Goal: Information Seeking & Learning: Learn about a topic

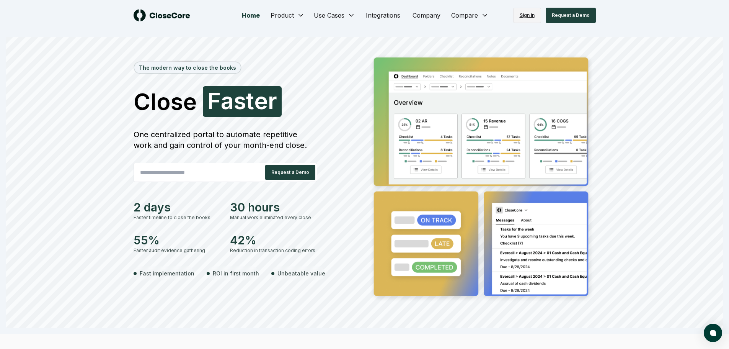
click at [531, 16] on link "Sign in" at bounding box center [527, 15] width 28 height 15
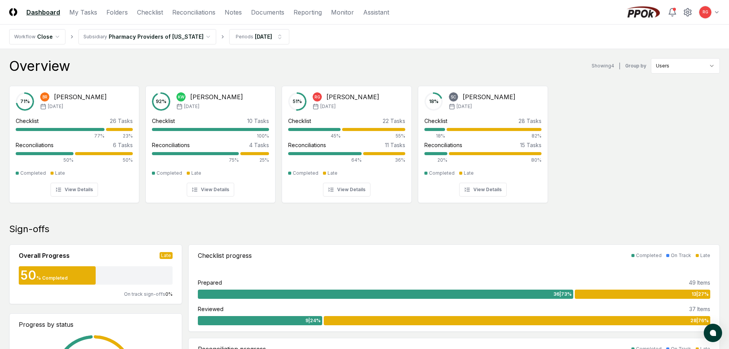
click at [290, 15] on nav "CloseCore Dashboard My Tasks Folders Checklist Reconciliations Notes Documents …" at bounding box center [199, 12] width 380 height 9
click at [302, 11] on link "Reporting" at bounding box center [307, 12] width 28 height 9
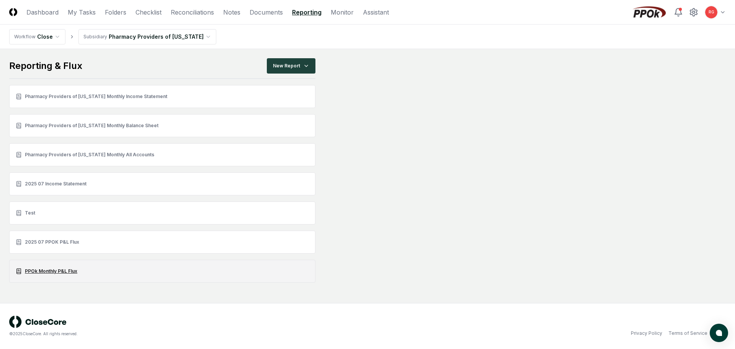
click at [49, 270] on link "PPOk Monthly P&L Flux" at bounding box center [162, 270] width 306 height 23
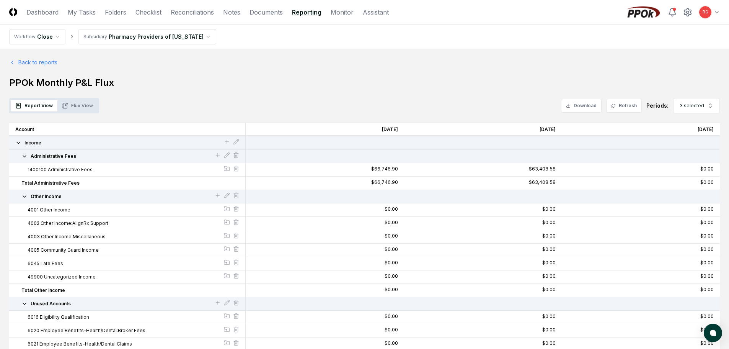
scroll to position [77, 0]
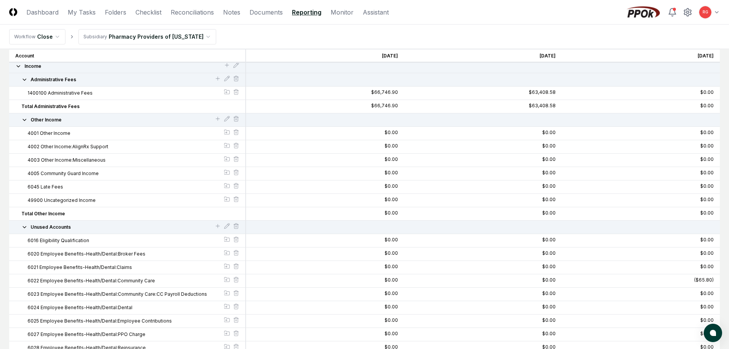
click at [20, 117] on div "Other Income" at bounding box center [127, 119] width 224 height 7
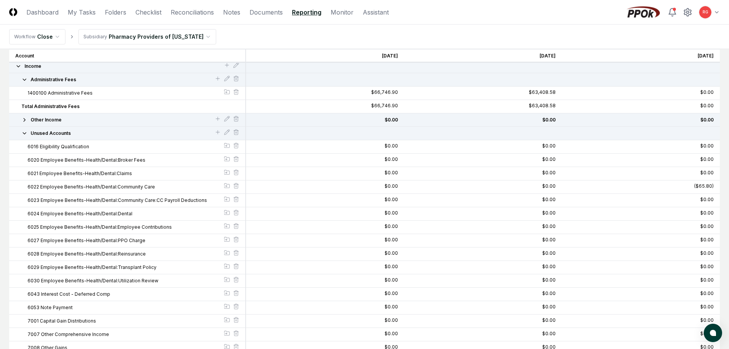
click at [26, 136] on button "Unused Accounts" at bounding box center [117, 133] width 193 height 7
click at [25, 134] on icon "button" at bounding box center [24, 133] width 6 height 6
click at [22, 131] on icon "button" at bounding box center [24, 133] width 6 height 6
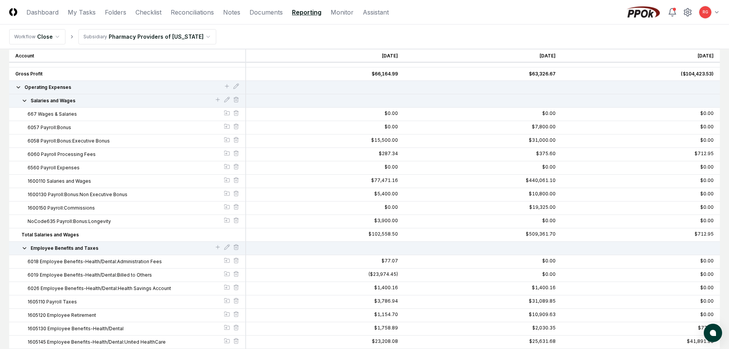
scroll to position [38, 0]
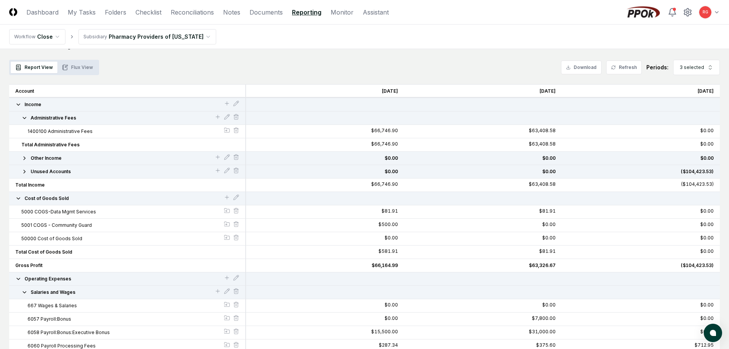
click at [18, 197] on icon "button" at bounding box center [18, 198] width 6 height 6
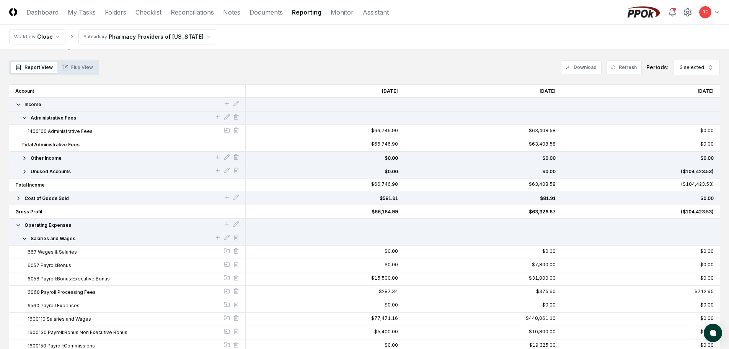
click at [18, 226] on icon "button" at bounding box center [18, 225] width 6 height 6
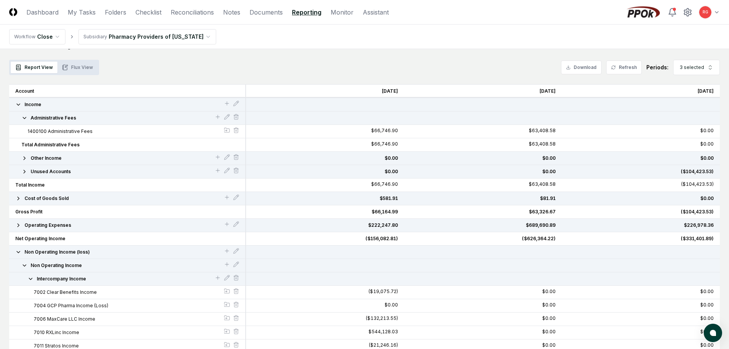
click at [19, 225] on icon "button" at bounding box center [18, 225] width 6 height 6
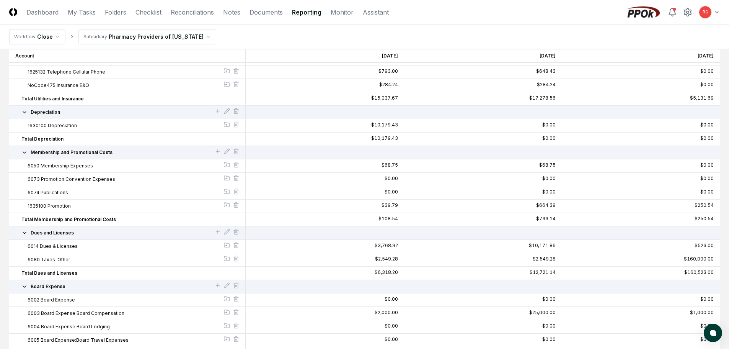
scroll to position [1530, 0]
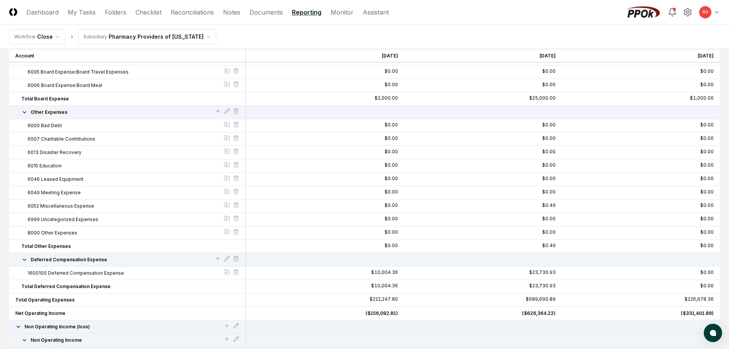
click at [23, 111] on icon "button" at bounding box center [24, 112] width 3 height 2
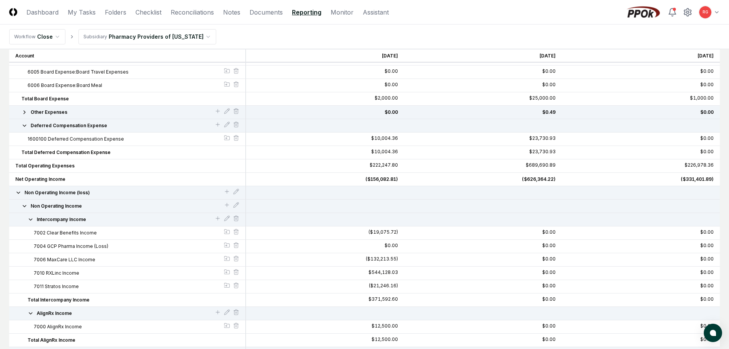
scroll to position [1454, 0]
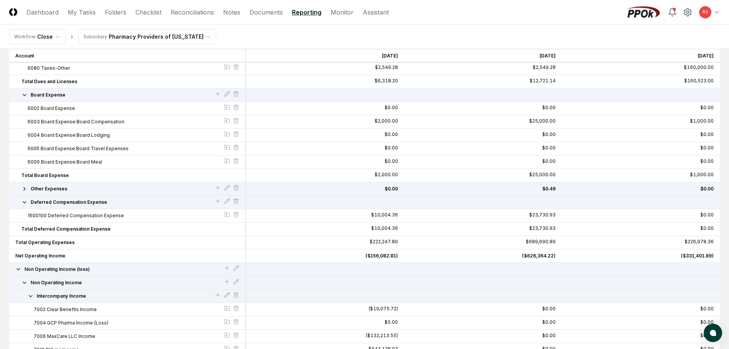
click at [24, 96] on icon "button" at bounding box center [24, 95] width 6 height 6
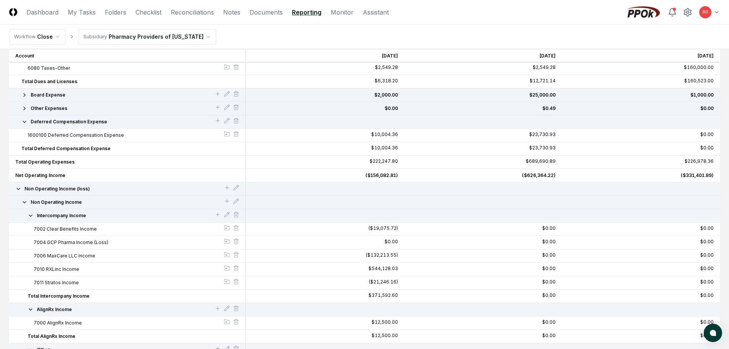
scroll to position [1263, 0]
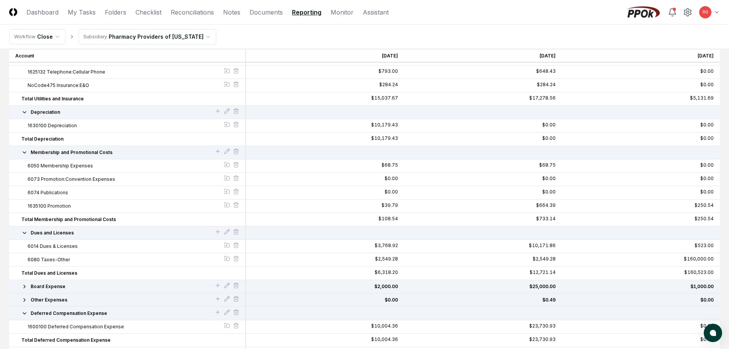
click at [22, 152] on icon "button" at bounding box center [24, 152] width 6 height 6
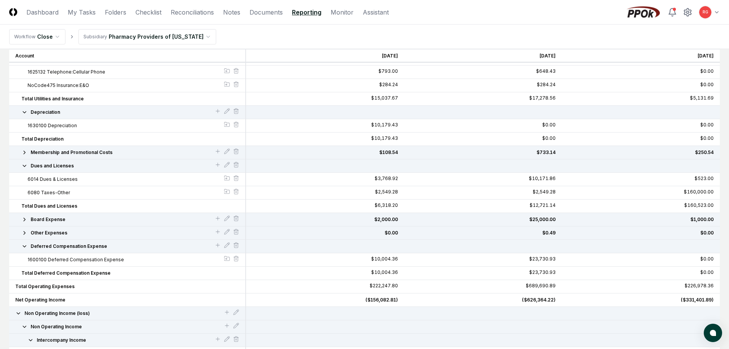
click at [21, 163] on icon "button" at bounding box center [24, 166] width 6 height 6
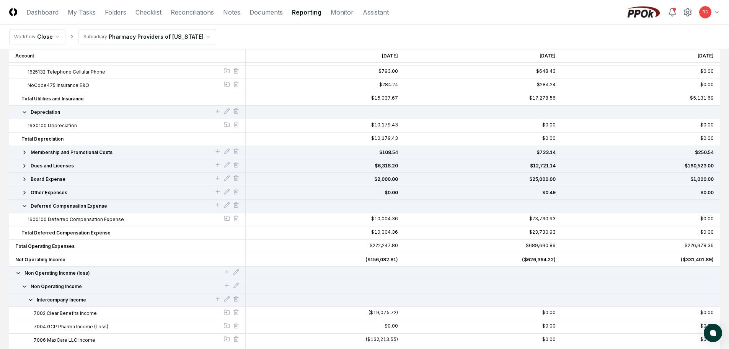
click at [25, 113] on icon "button" at bounding box center [24, 112] width 6 height 6
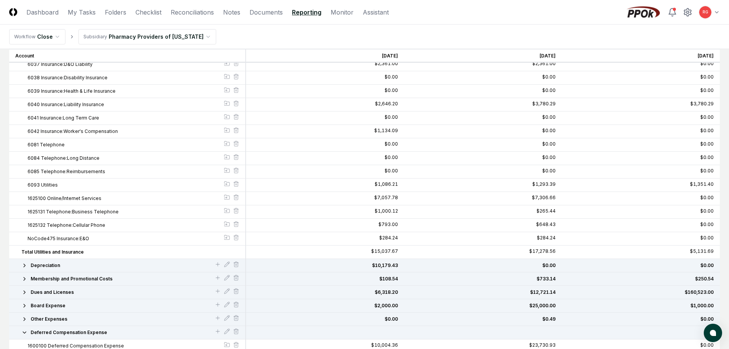
scroll to position [995, 0]
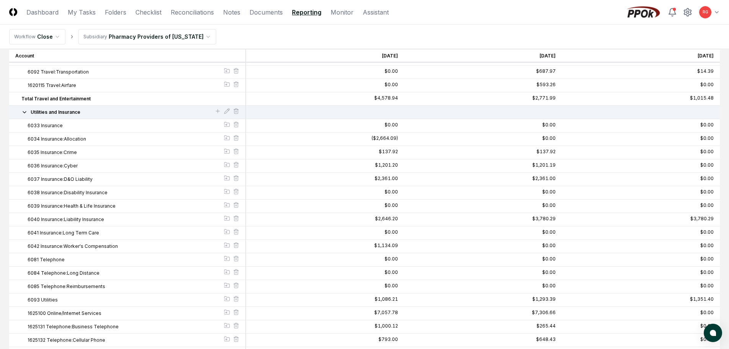
click at [31, 111] on span "Utilities and Insurance" at bounding box center [56, 112] width 50 height 7
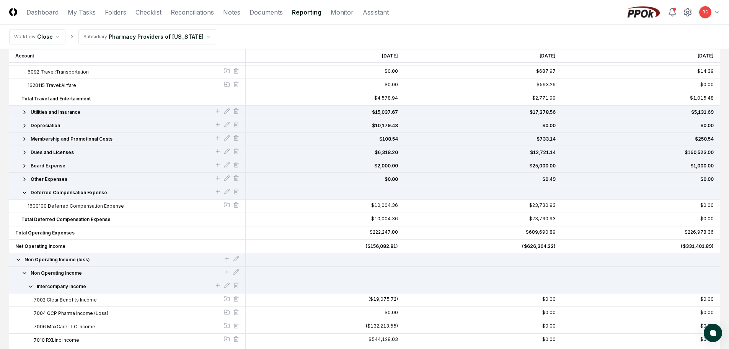
scroll to position [765, 0]
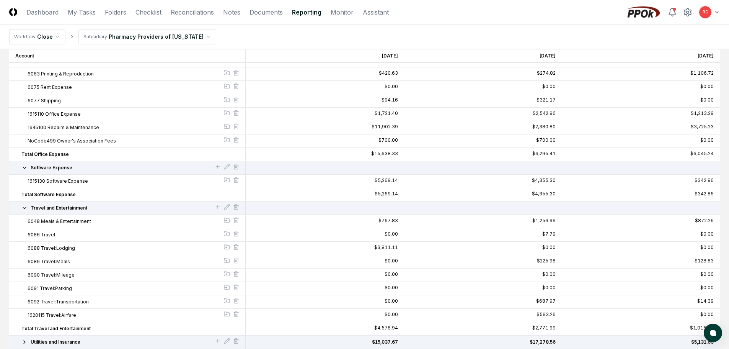
click at [26, 210] on icon "button" at bounding box center [24, 208] width 6 height 6
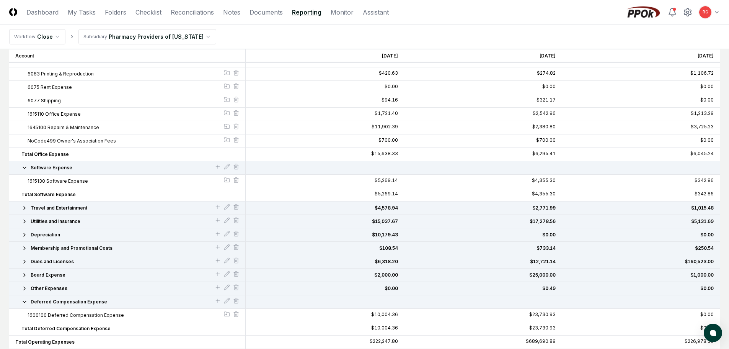
click at [22, 166] on icon "button" at bounding box center [24, 168] width 6 height 6
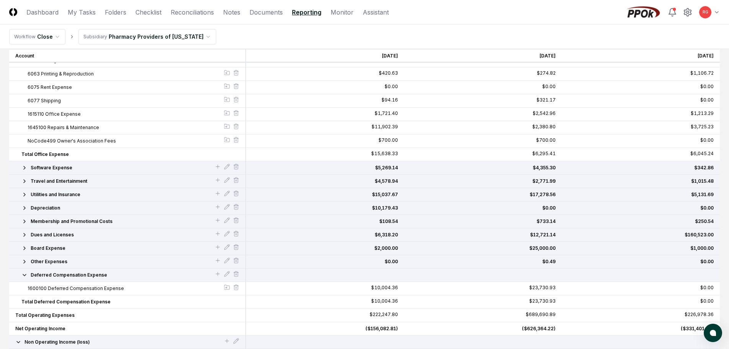
scroll to position [612, 0]
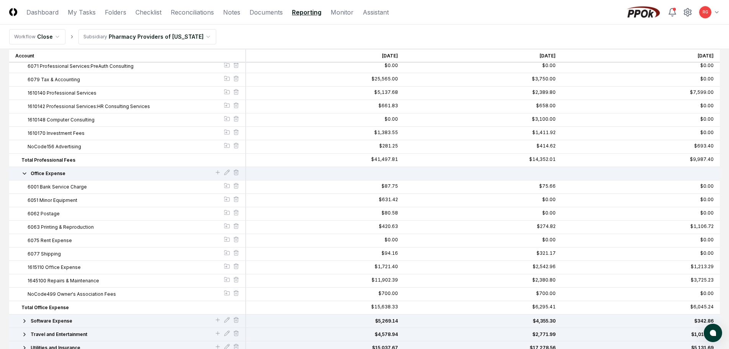
click at [26, 172] on icon "button" at bounding box center [24, 173] width 6 height 6
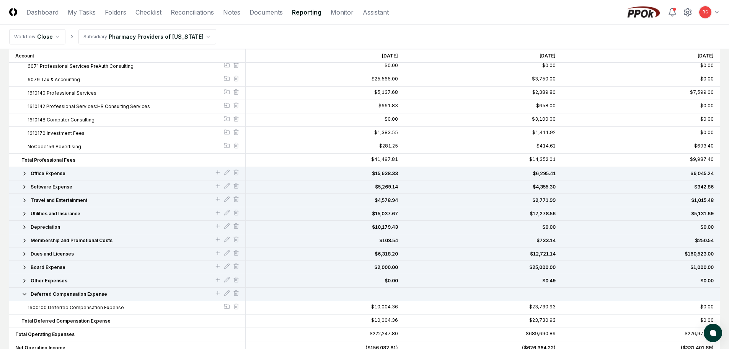
scroll to position [459, 0]
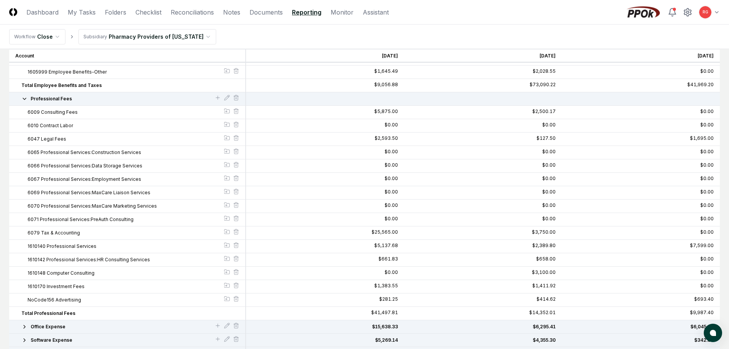
click at [26, 100] on icon "button" at bounding box center [24, 99] width 6 height 6
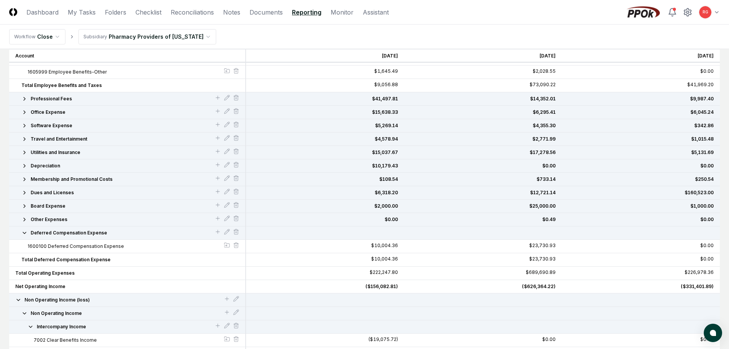
scroll to position [306, 0]
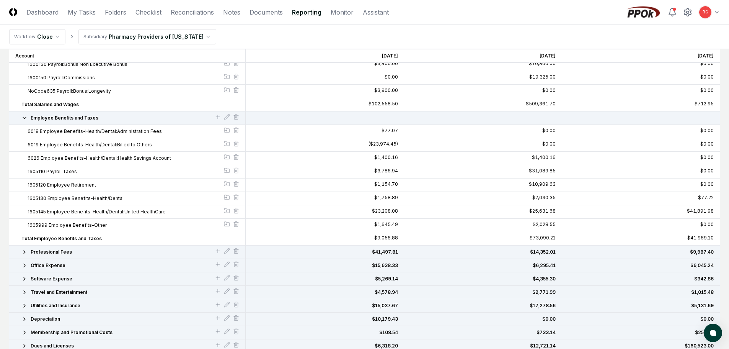
click at [24, 120] on icon "button" at bounding box center [24, 118] width 6 height 6
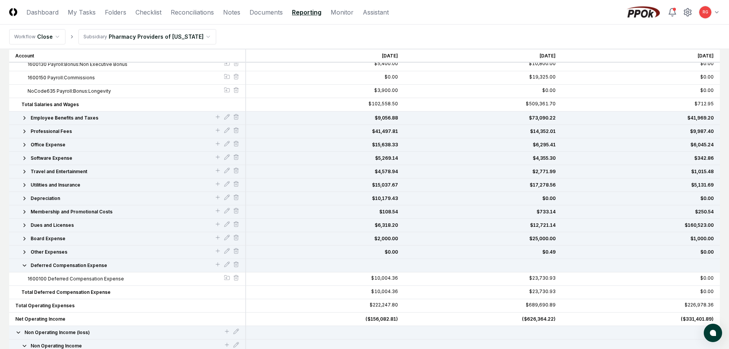
scroll to position [191, 0]
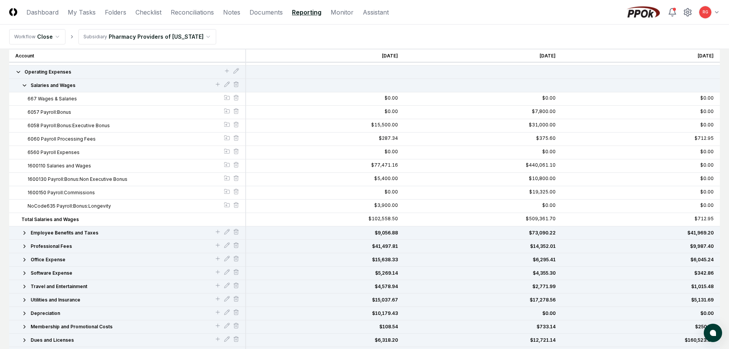
click at [26, 86] on icon "button" at bounding box center [24, 85] width 6 height 6
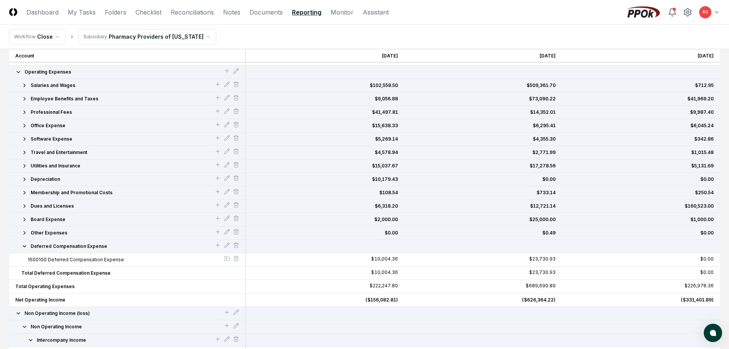
click at [23, 245] on icon "button" at bounding box center [24, 246] width 3 height 2
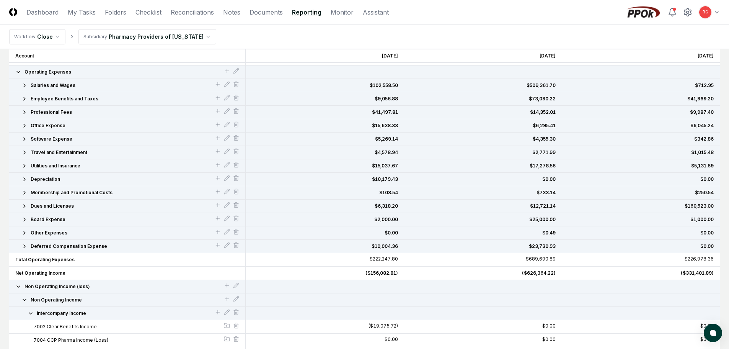
click at [25, 112] on icon "button" at bounding box center [24, 112] width 6 height 6
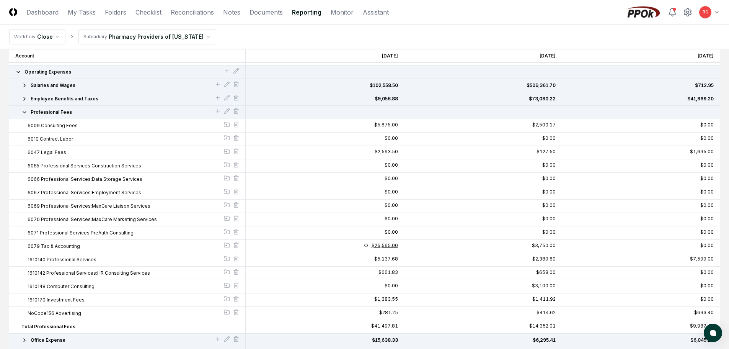
click at [382, 244] on div "$25,565.00" at bounding box center [384, 245] width 26 height 5
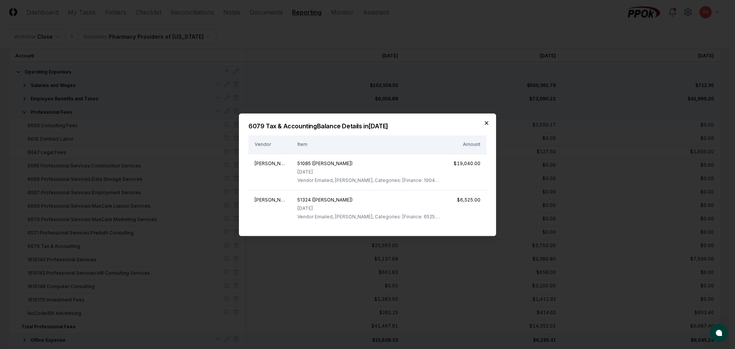
click at [486, 124] on icon "button" at bounding box center [486, 123] width 6 height 6
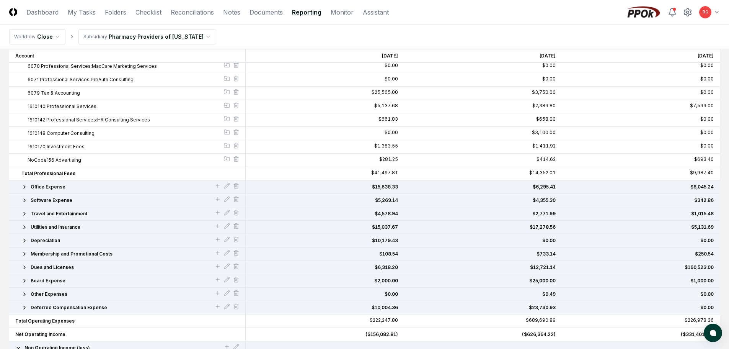
scroll to position [574, 0]
